Goal: Register for event/course

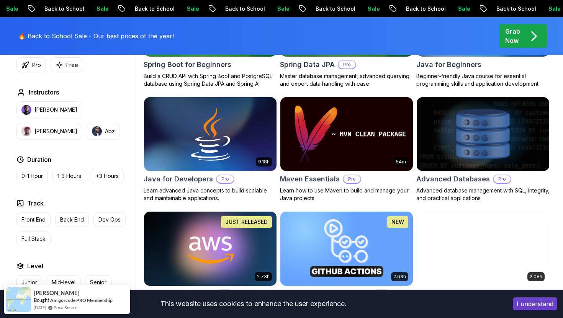
scroll to position [438, 0]
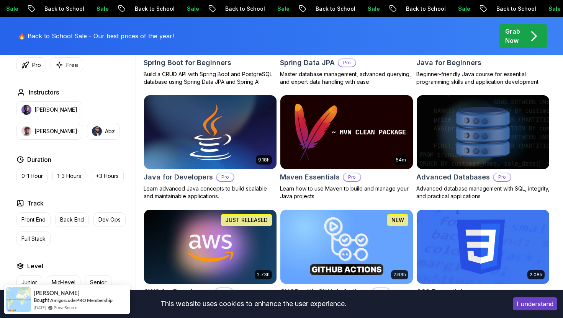
click at [225, 121] on img at bounding box center [209, 132] width 139 height 78
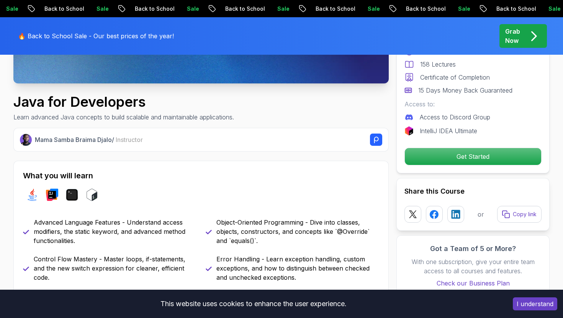
scroll to position [233, 0]
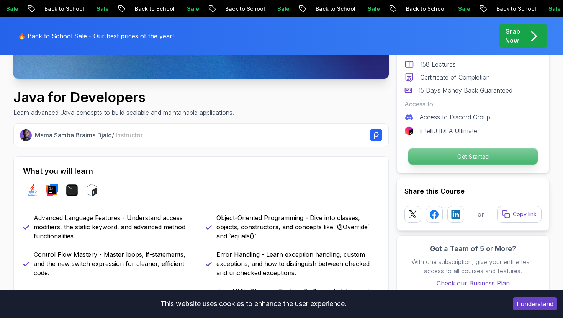
click at [474, 156] on p "Get Started" at bounding box center [472, 157] width 129 height 16
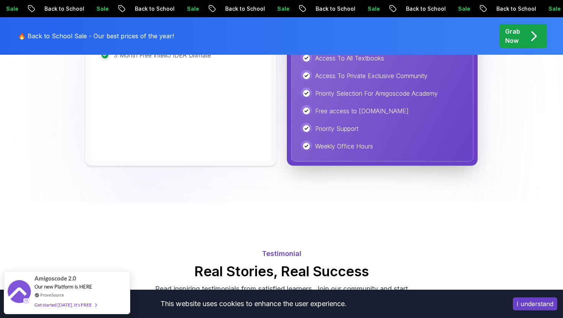
scroll to position [1910, 0]
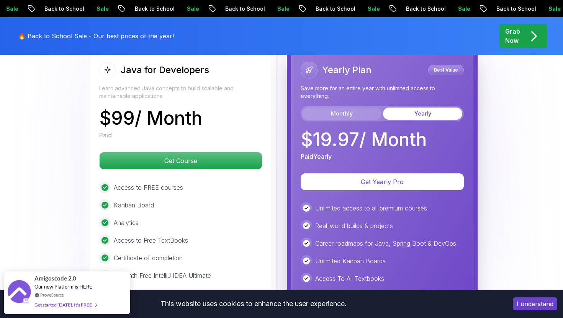
click at [339, 108] on button "Monthly" at bounding box center [341, 114] width 79 height 12
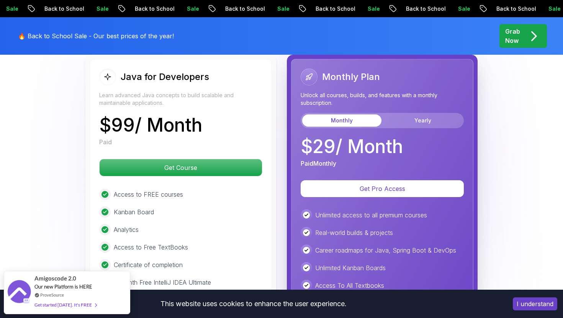
scroll to position [1892, 0]
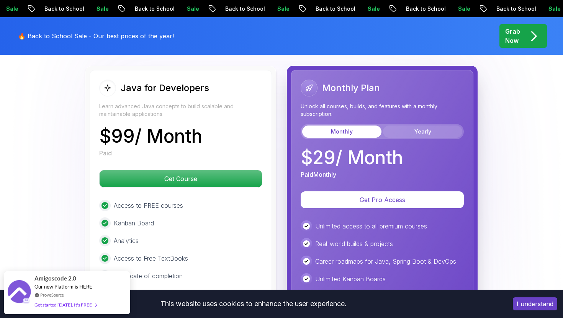
click at [406, 126] on button "Yearly" at bounding box center [422, 132] width 79 height 12
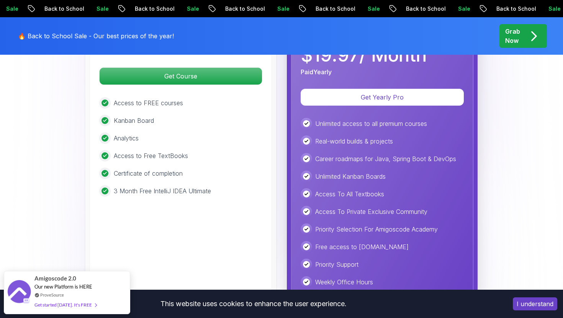
scroll to position [1878, 0]
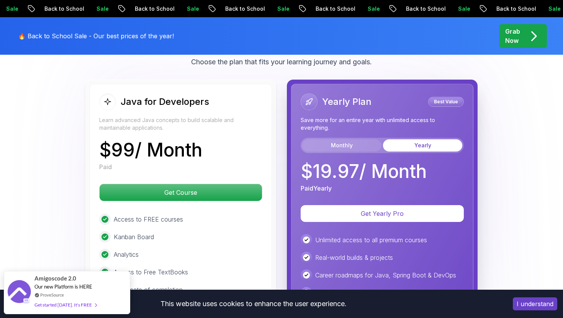
click at [351, 139] on button "Monthly" at bounding box center [341, 145] width 79 height 12
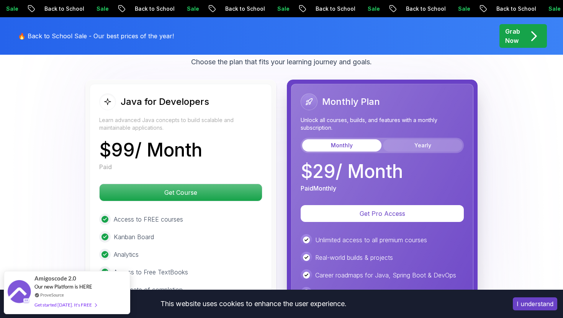
click at [397, 139] on button "Yearly" at bounding box center [422, 145] width 79 height 12
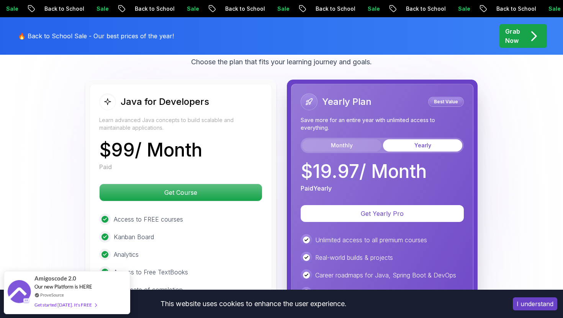
click at [354, 139] on button "Monthly" at bounding box center [341, 145] width 79 height 12
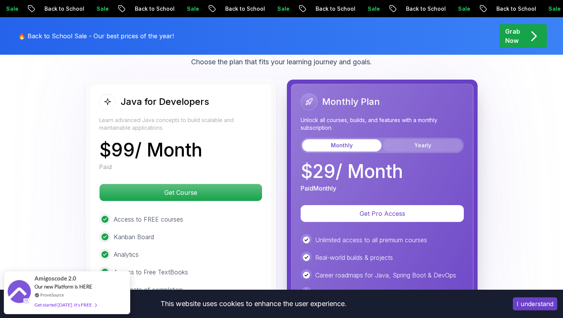
click at [416, 139] on button "Yearly" at bounding box center [422, 145] width 79 height 12
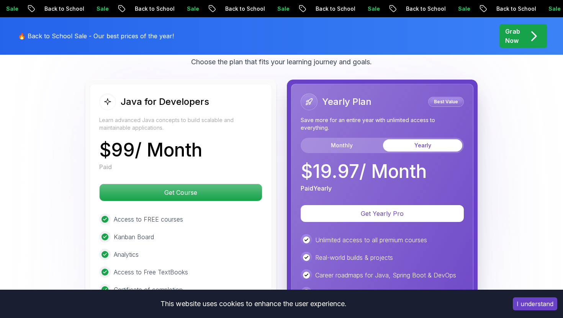
click at [107, 98] on icon at bounding box center [108, 102] width 8 height 8
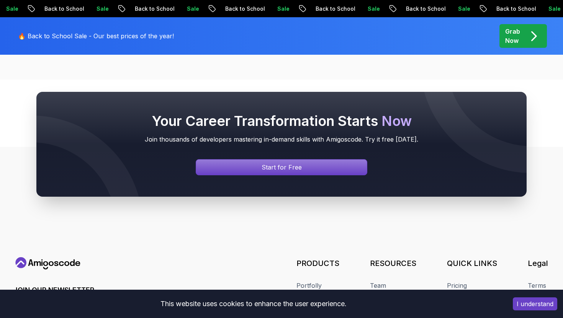
scroll to position [3613, 0]
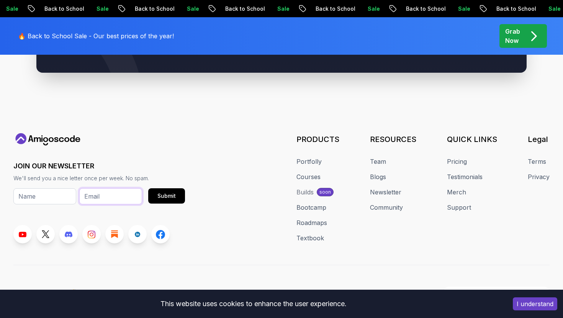
click at [98, 188] on input "email" at bounding box center [110, 196] width 63 height 16
click at [45, 188] on input "text" at bounding box center [44, 196] width 63 height 16
click at [242, 214] on div "JOIN OUR NEWSLETTER We'll send you a nice letter once per week. No spam. Submit…" at bounding box center [281, 188] width 536 height 110
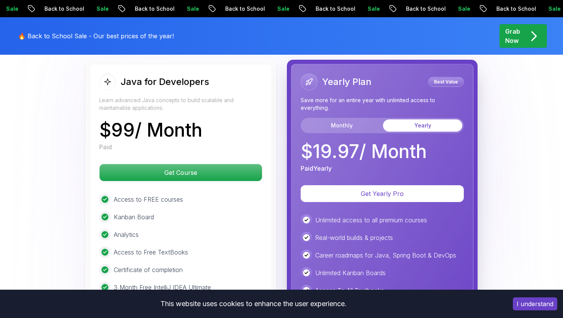
scroll to position [1886, 0]
